Goal: Task Accomplishment & Management: Manage account settings

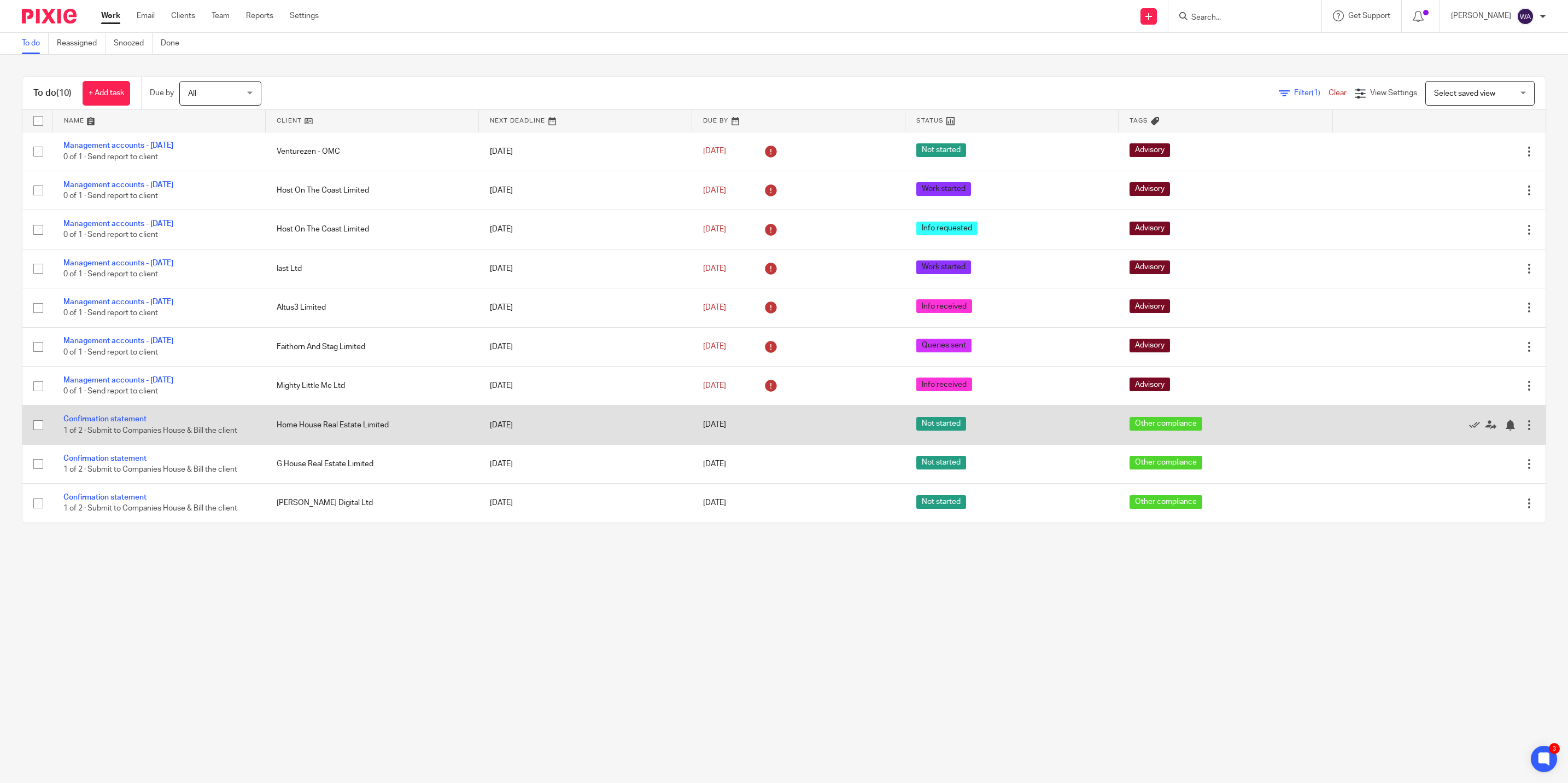
click at [37, 425] on input "checkbox" at bounding box center [38, 425] width 21 height 21
checkbox input "true"
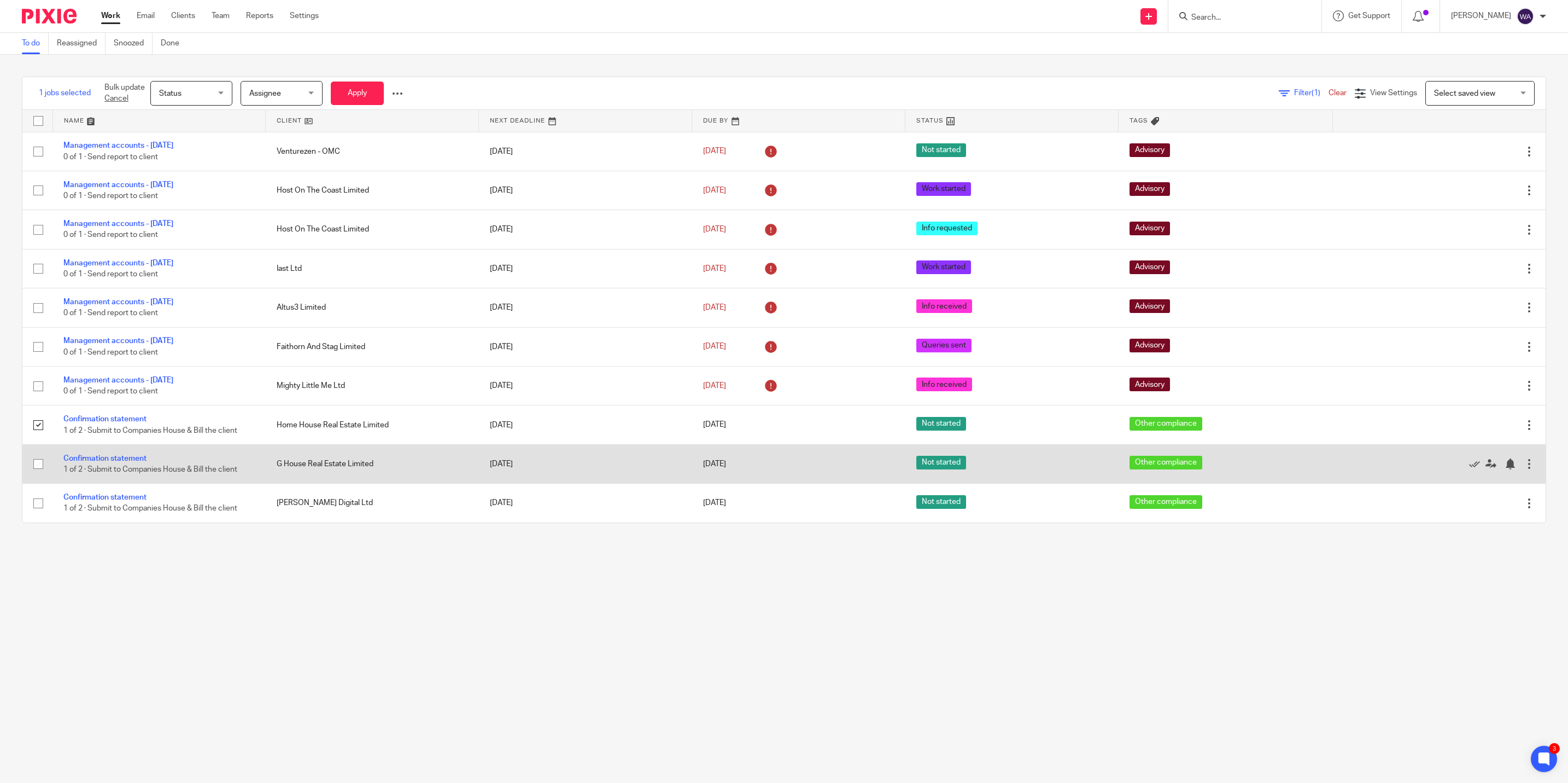
drag, startPoint x: 38, startPoint y: 459, endPoint x: 33, endPoint y: 481, distance: 22.6
click at [38, 461] on input "checkbox" at bounding box center [38, 464] width 21 height 21
checkbox input "true"
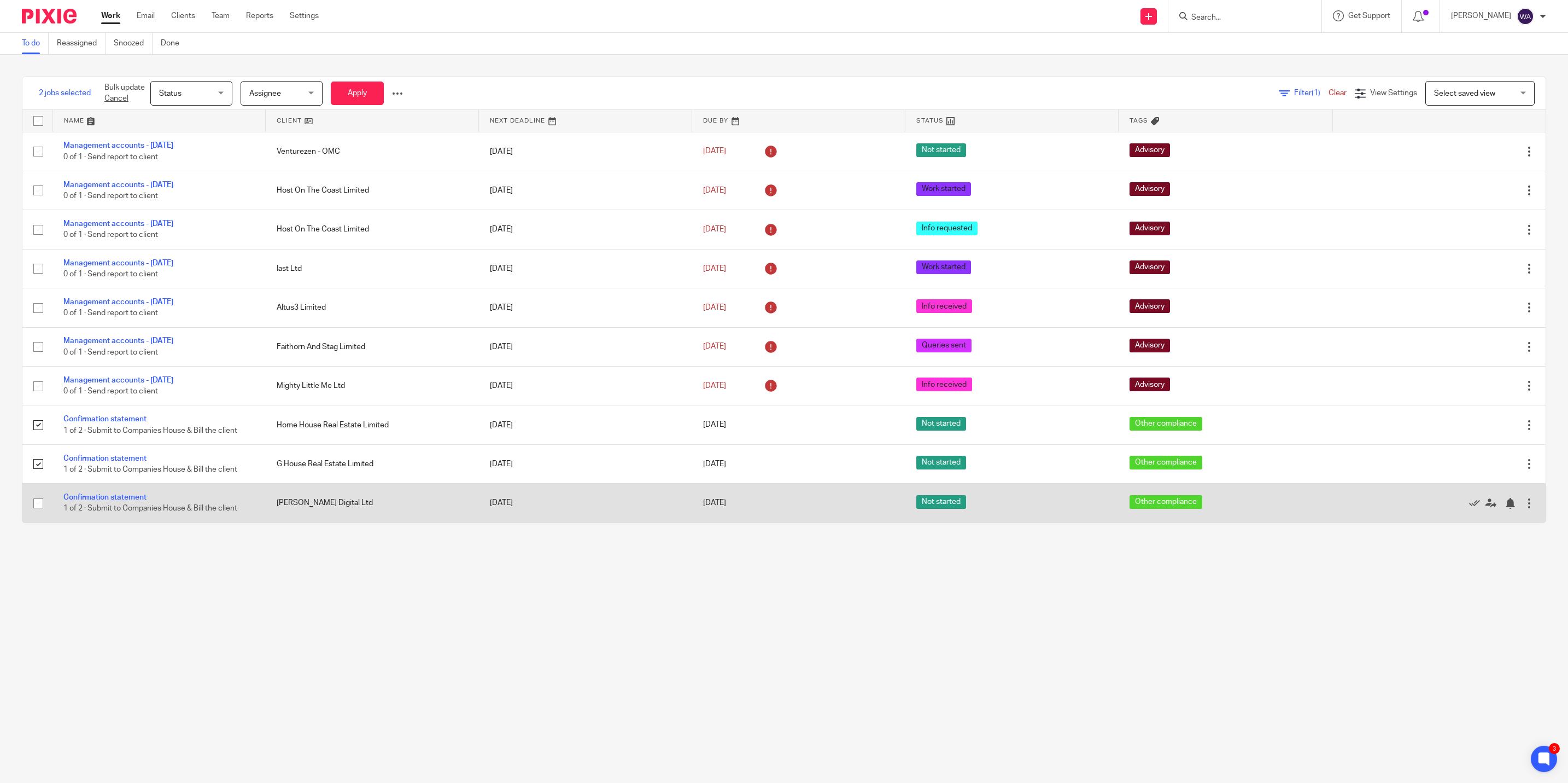
click at [42, 506] on input "checkbox" at bounding box center [38, 503] width 21 height 21
checkbox input "true"
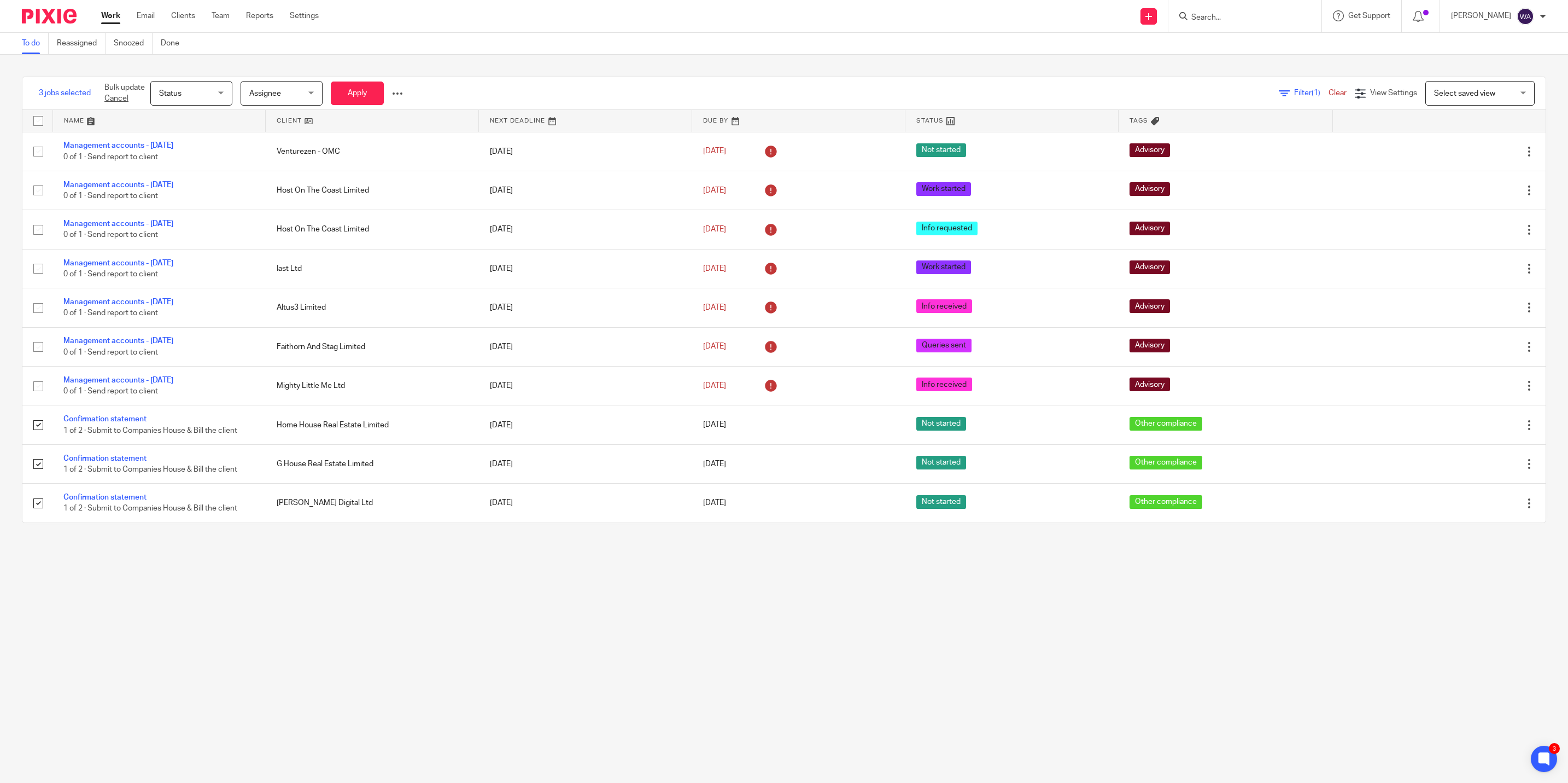
click at [299, 94] on span "Assignee" at bounding box center [279, 92] width 58 height 23
click at [274, 245] on li "Qasim Khan" at bounding box center [282, 257] width 81 height 22
click at [359, 86] on button "Apply" at bounding box center [357, 93] width 53 height 24
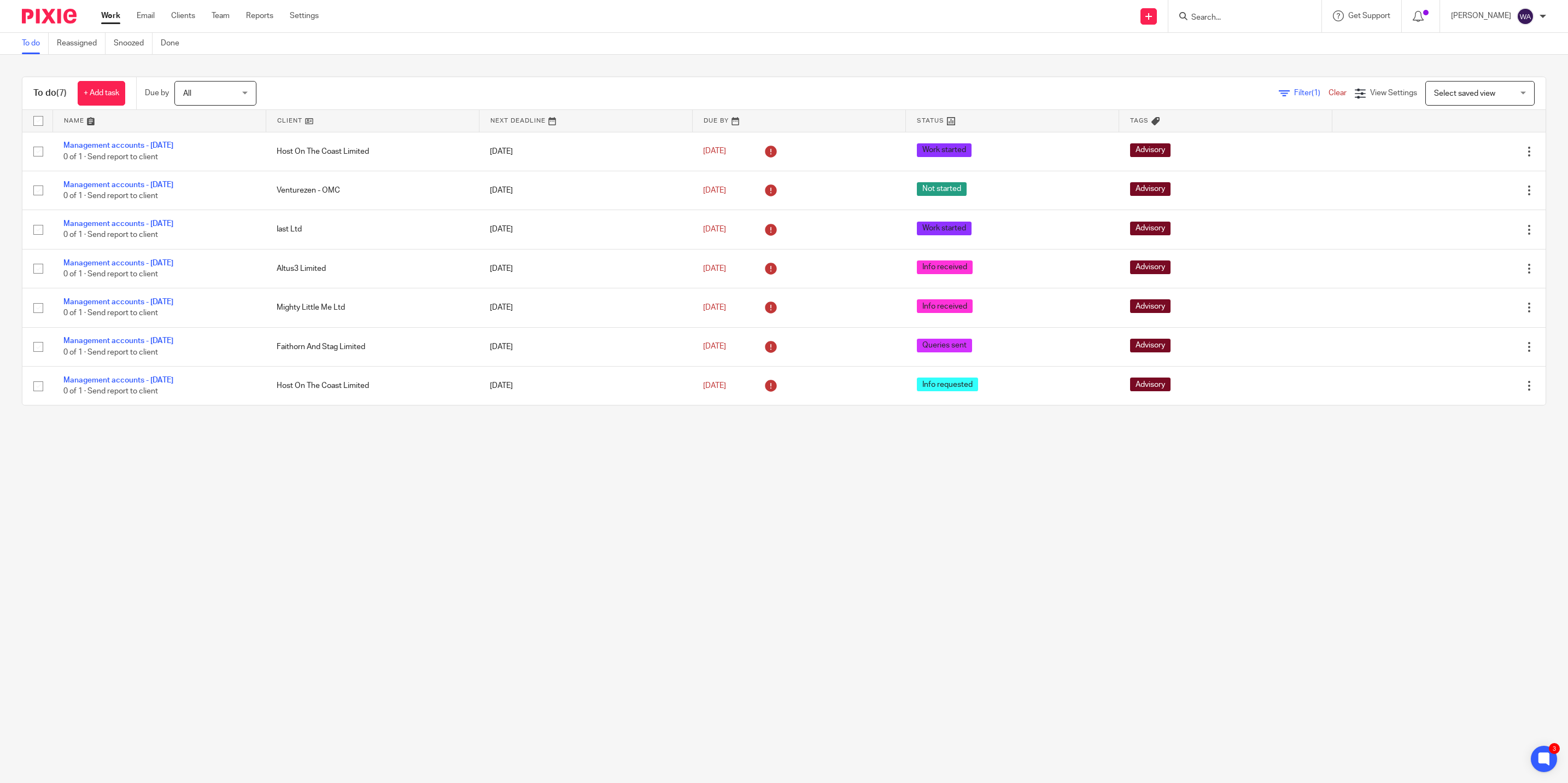
click at [1217, 28] on div at bounding box center [1245, 16] width 153 height 32
click at [1221, 18] on input "Search" at bounding box center [1239, 18] width 98 height 10
type input "th spink"
drag, startPoint x: 1217, startPoint y: 13, endPoint x: 1160, endPoint y: 25, distance: 58.2
click at [1160, 25] on div "Send new email Create task Add client Request signature th spink No results fou…" at bounding box center [952, 16] width 1233 height 32
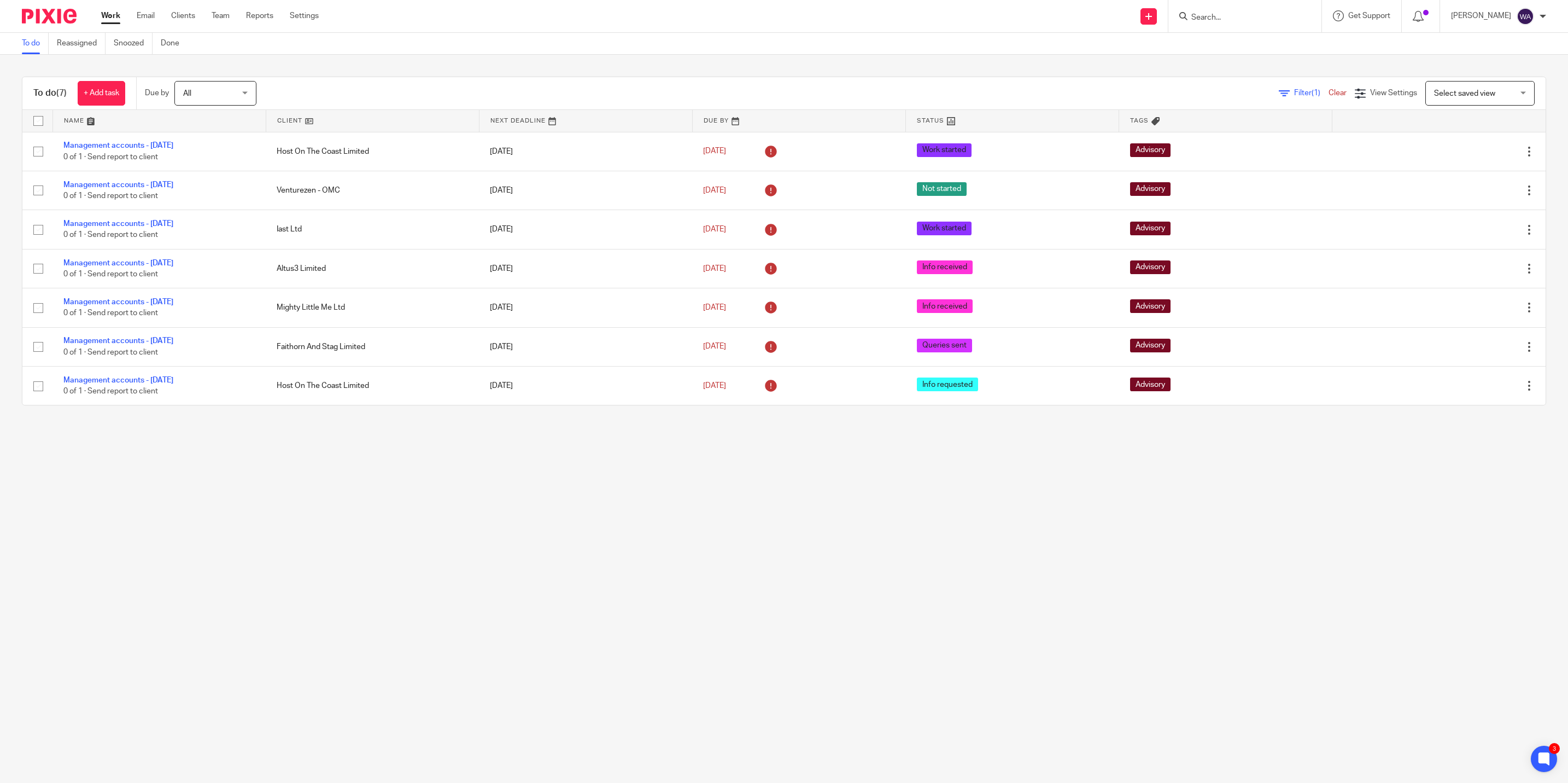
click at [1229, 16] on input "Search" at bounding box center [1239, 18] width 98 height 10
type input "spink"
click at [1247, 38] on link at bounding box center [1265, 43] width 155 height 16
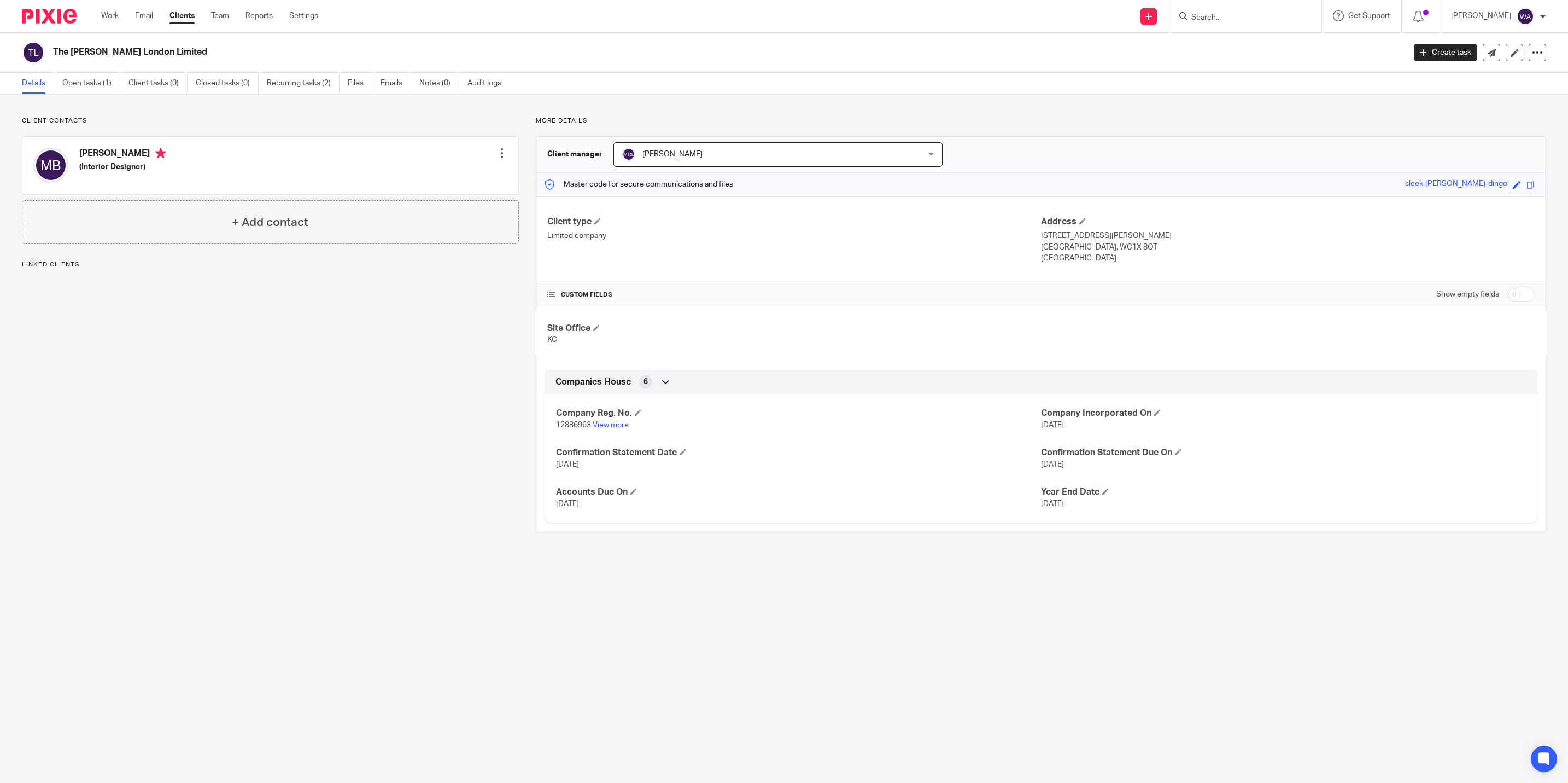
click at [284, 79] on link "Recurring tasks (2)" at bounding box center [303, 84] width 73 height 22
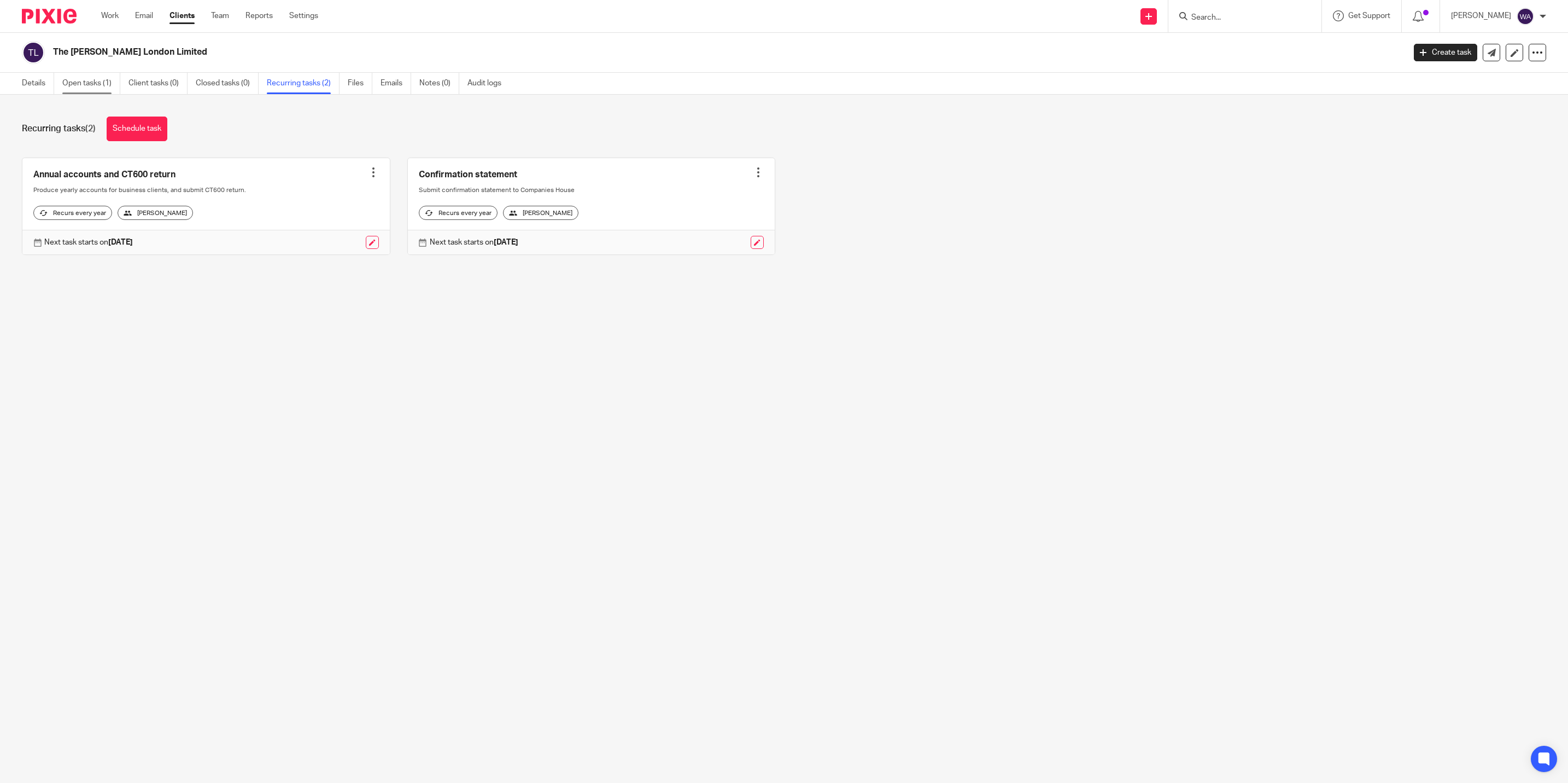
click at [74, 84] on link "Open tasks (1)" at bounding box center [92, 84] width 58 height 22
click at [753, 168] on div at bounding box center [758, 172] width 11 height 11
click at [712, 239] on span "Cancel schedule" at bounding box center [705, 242] width 57 height 7
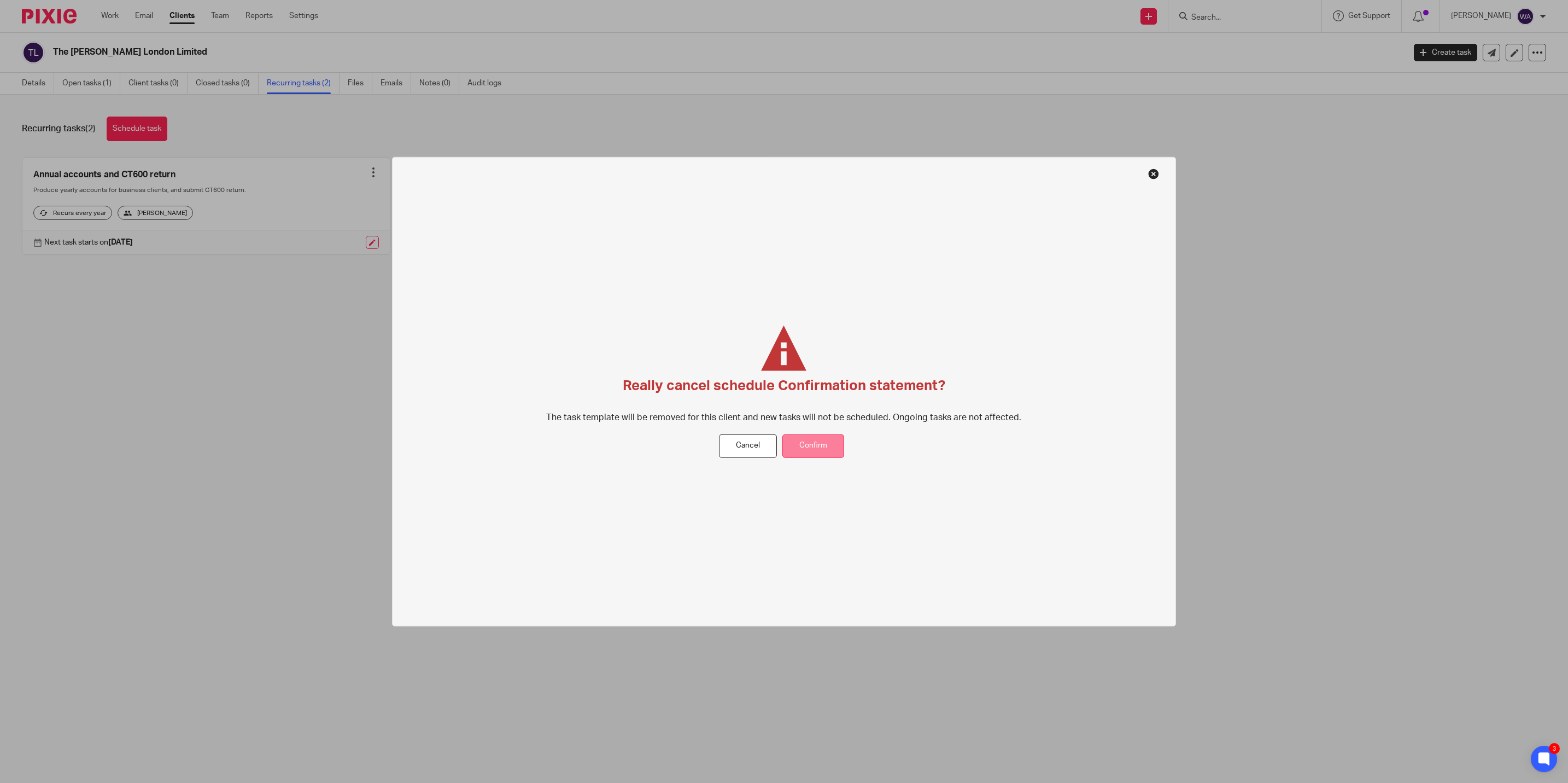
click at [830, 448] on button "Confirm" at bounding box center [813, 447] width 62 height 24
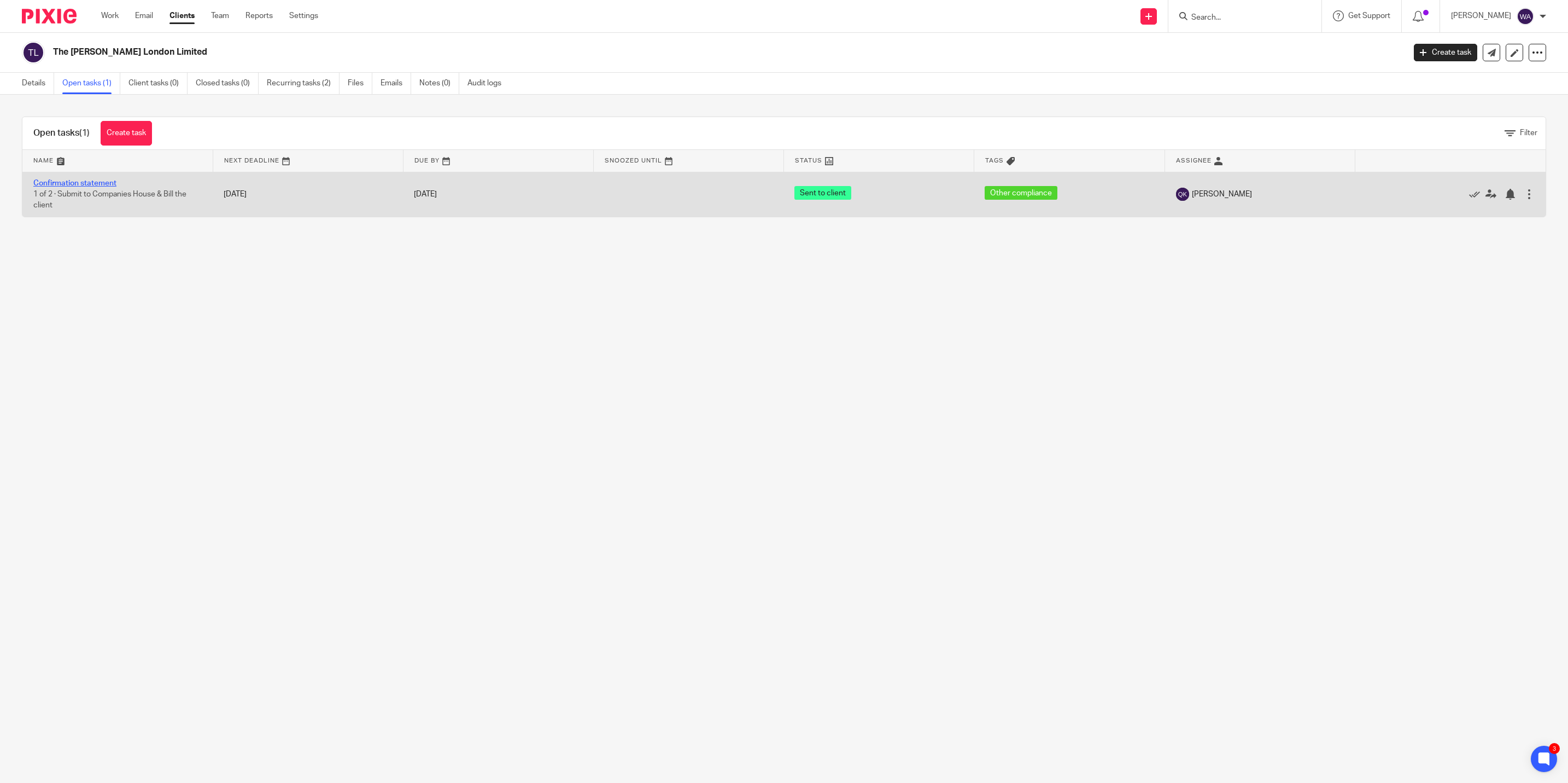
click at [99, 181] on link "Confirmation statement" at bounding box center [75, 183] width 83 height 7
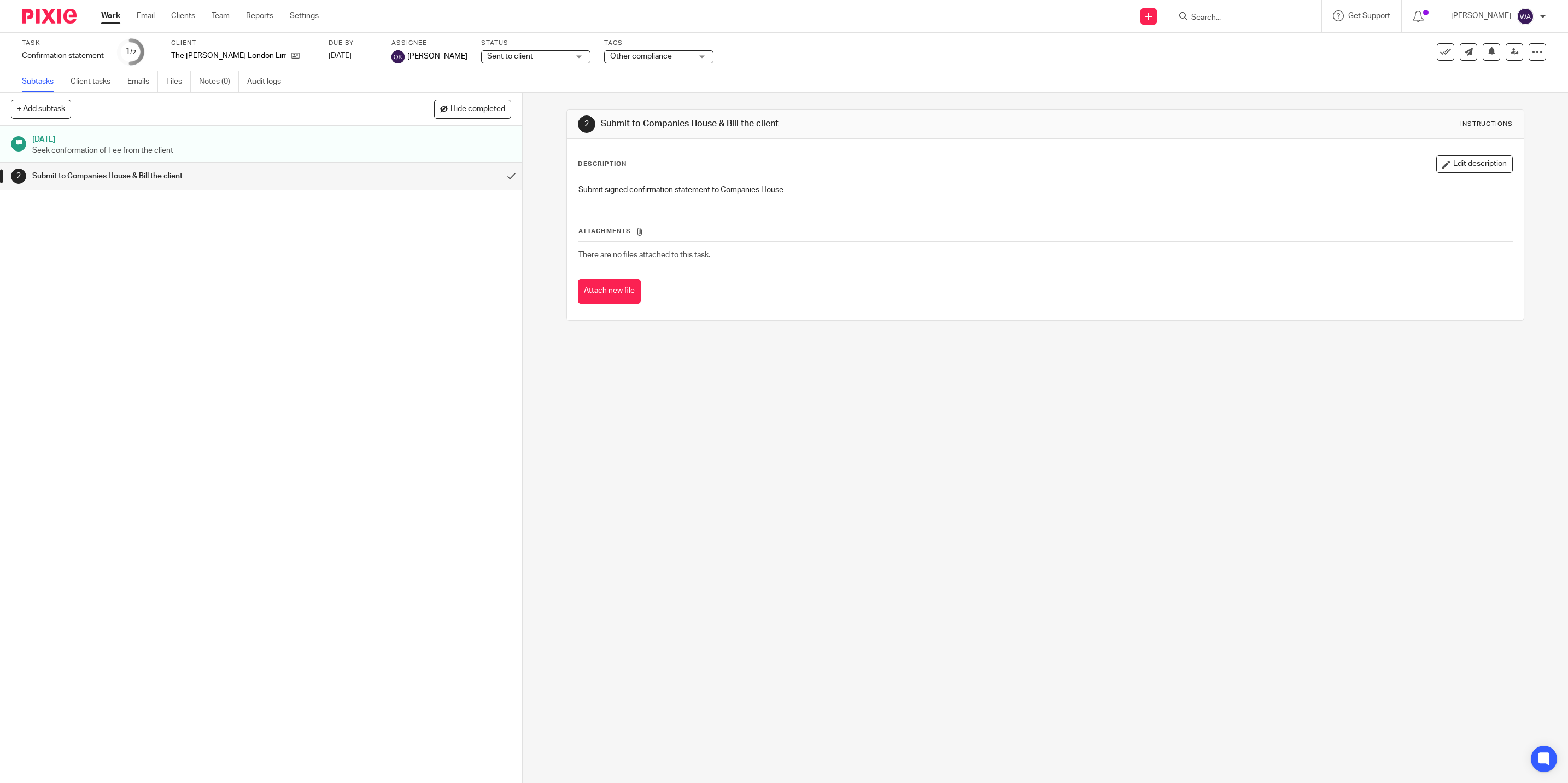
click at [510, 53] on span "Sent to client" at bounding box center [528, 56] width 82 height 11
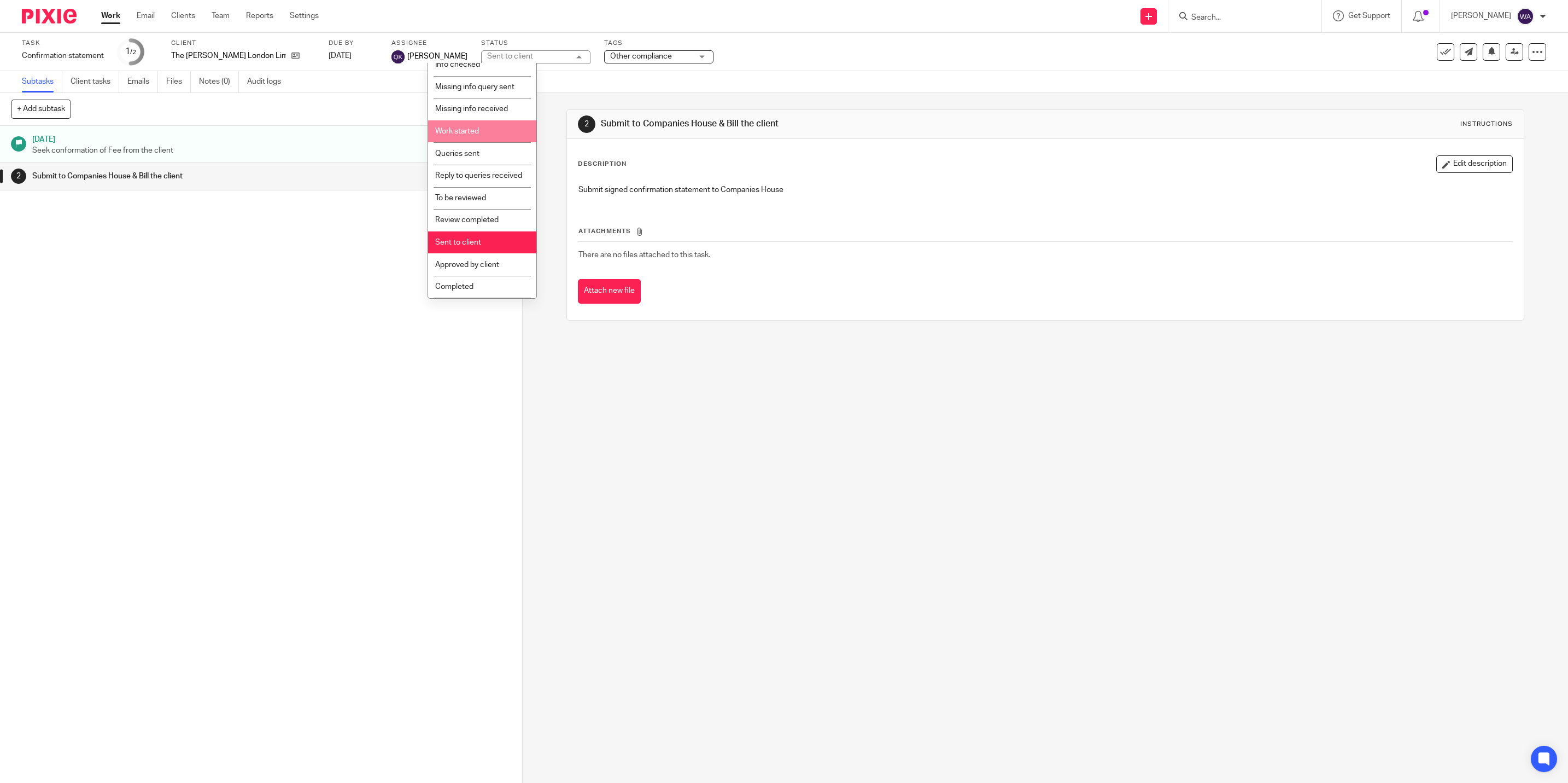
scroll to position [87, 0]
click at [455, 284] on span "Completed" at bounding box center [454, 286] width 38 height 7
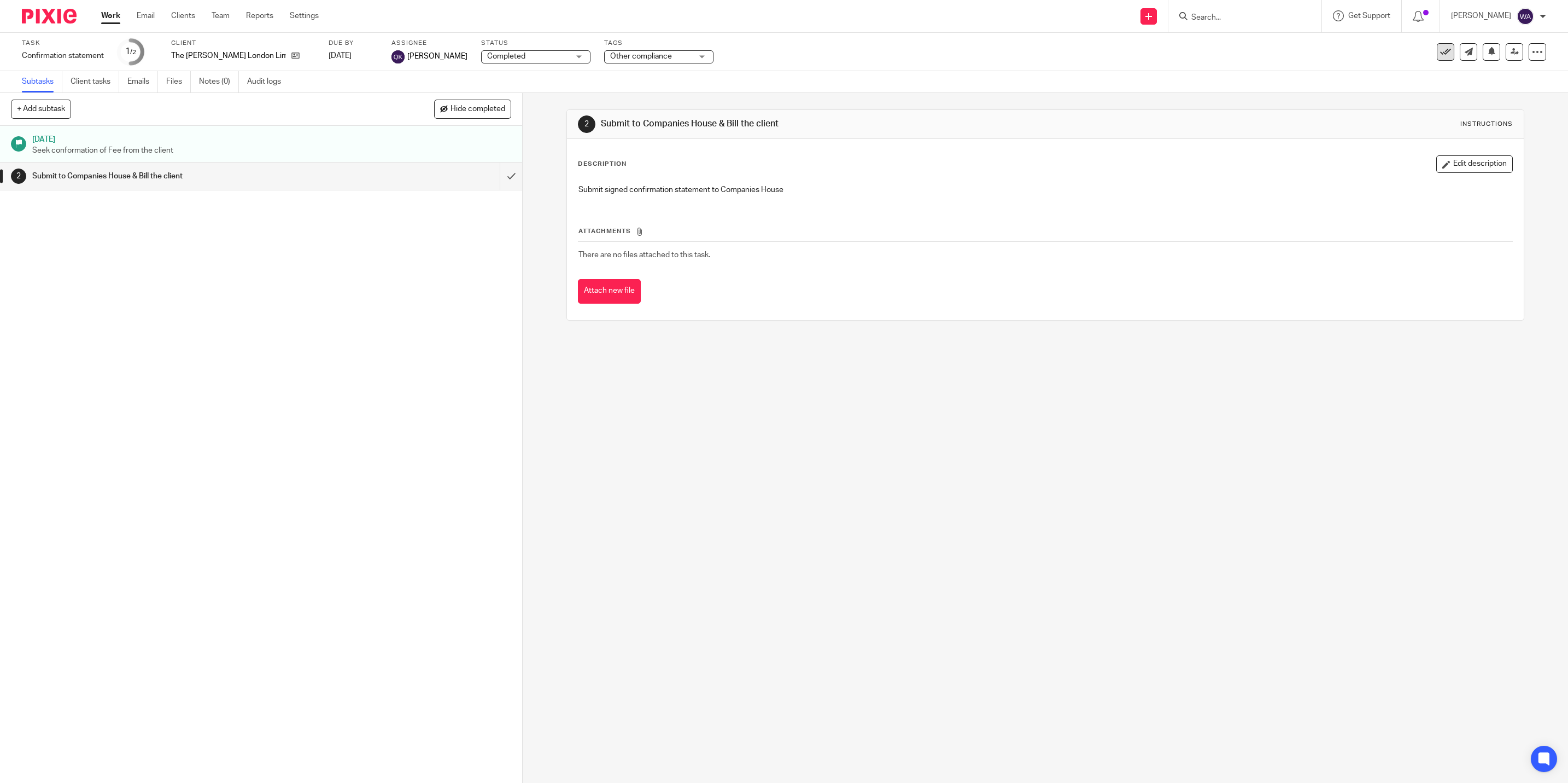
click at [1437, 52] on button at bounding box center [1445, 51] width 17 height 17
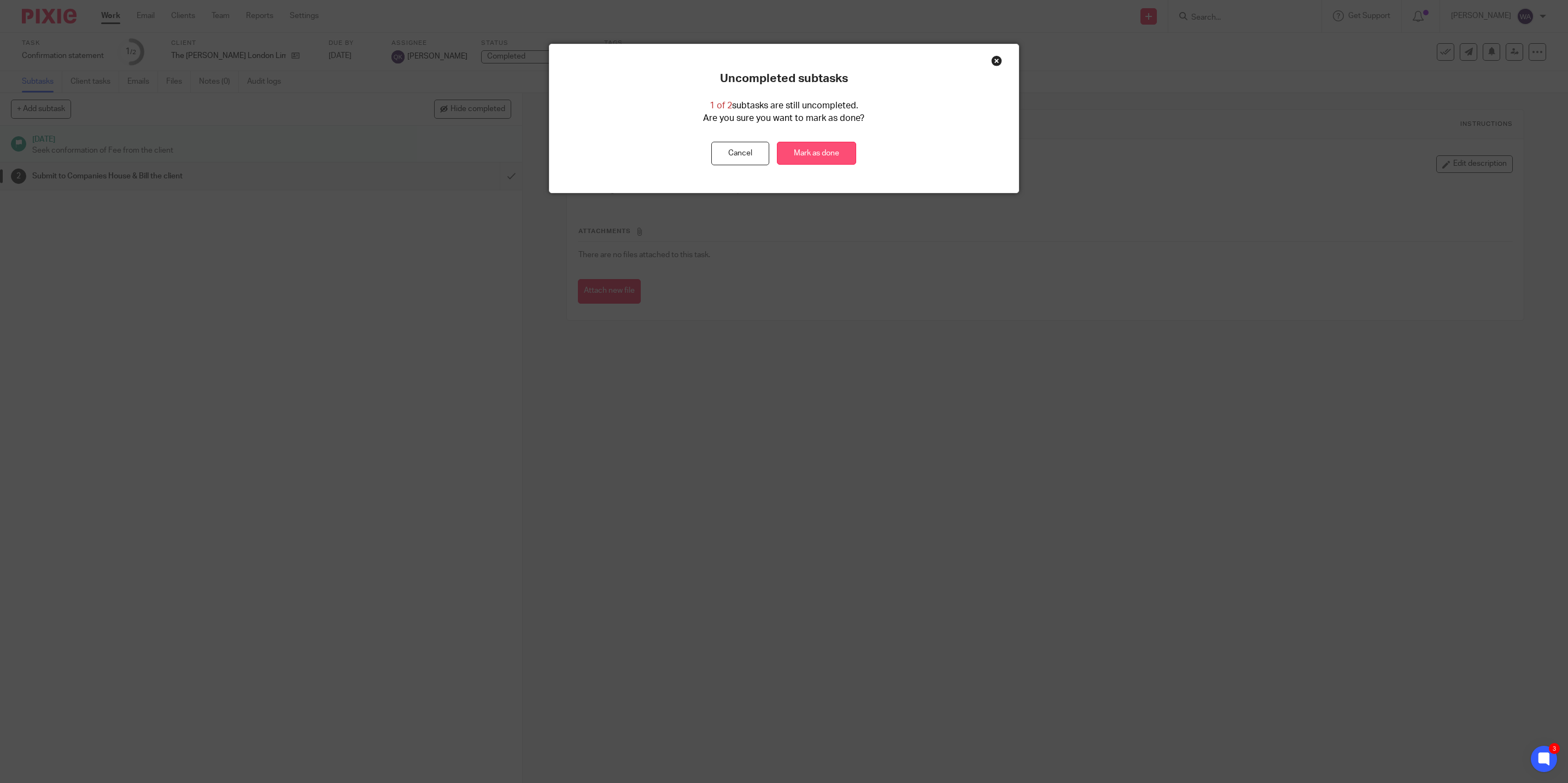
click at [835, 153] on link "Mark as done" at bounding box center [816, 154] width 79 height 24
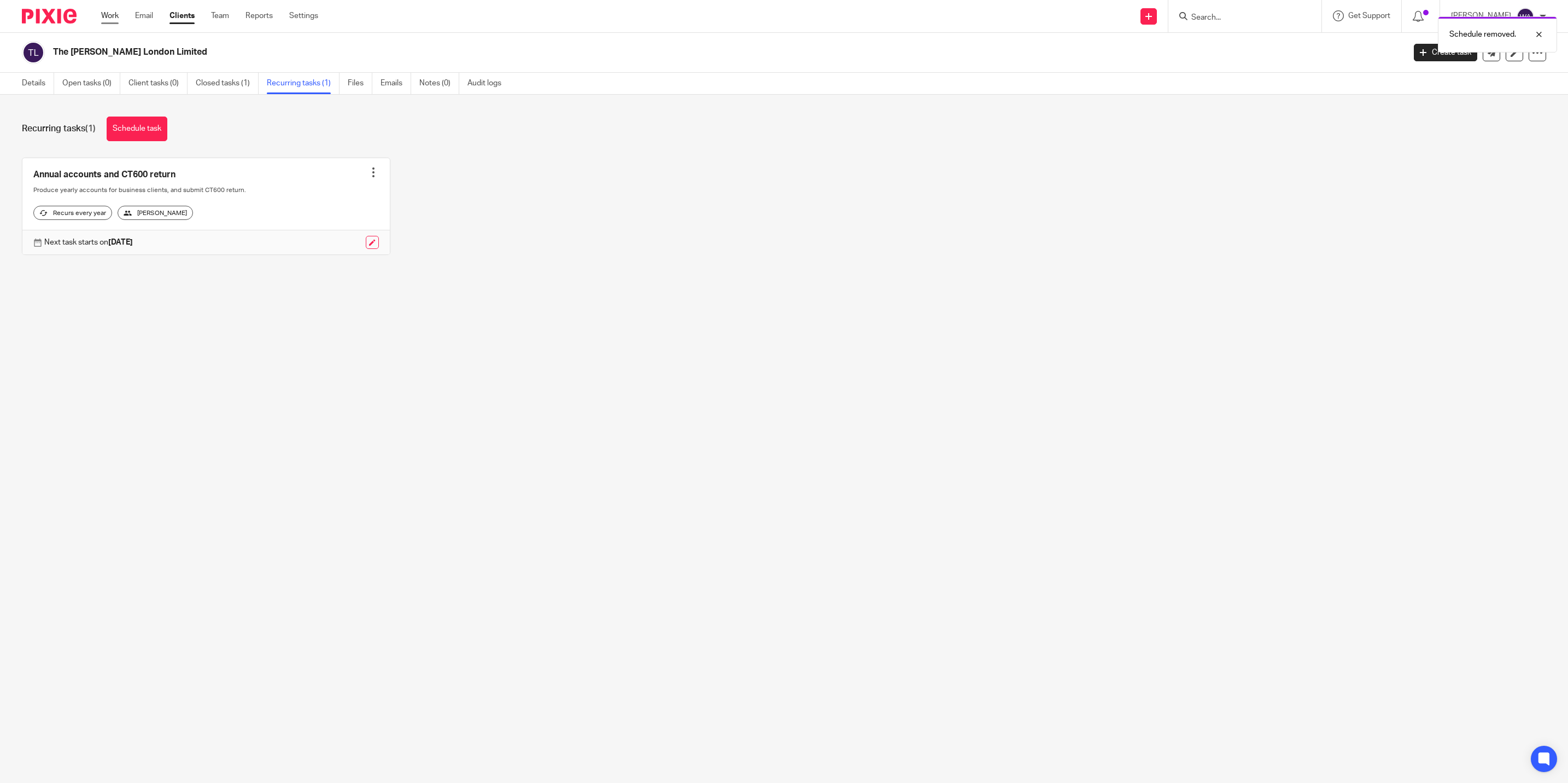
click at [110, 13] on link "Work" at bounding box center [110, 16] width 17 height 11
